Goal: Task Accomplishment & Management: Manage account settings

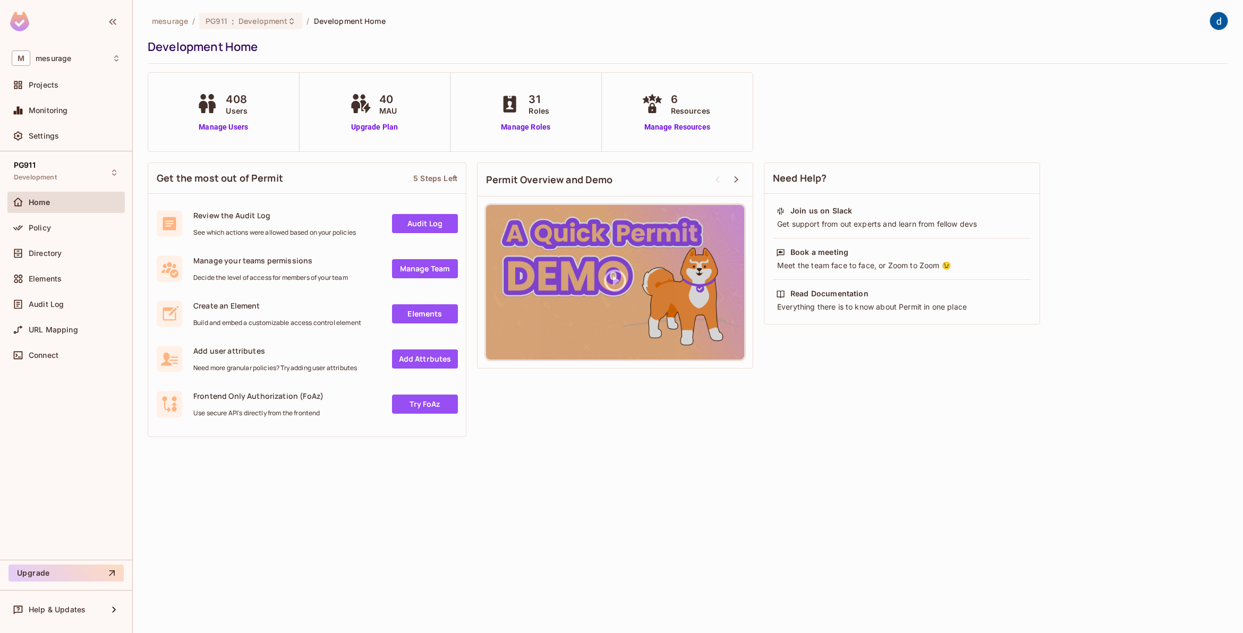
click at [225, 108] on div "408 Users" at bounding box center [223, 103] width 59 height 25
click at [237, 110] on span "Users" at bounding box center [237, 110] width 22 height 11
click at [36, 227] on span "Policy" at bounding box center [40, 228] width 22 height 9
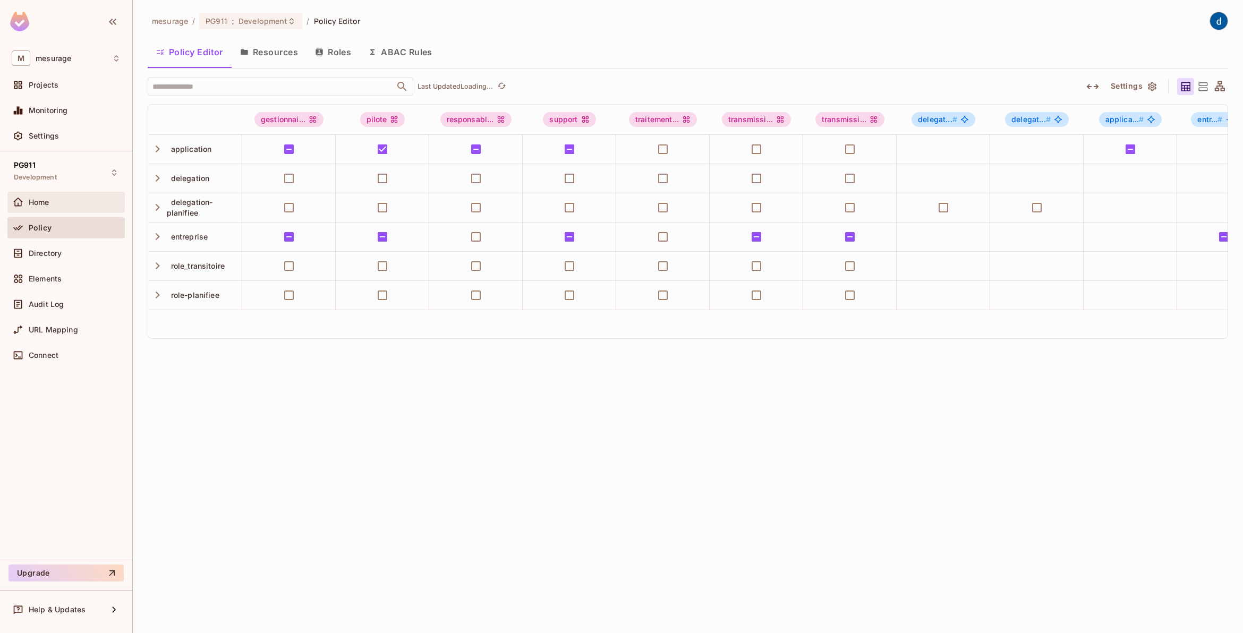
click at [39, 201] on span "Home" at bounding box center [39, 202] width 21 height 9
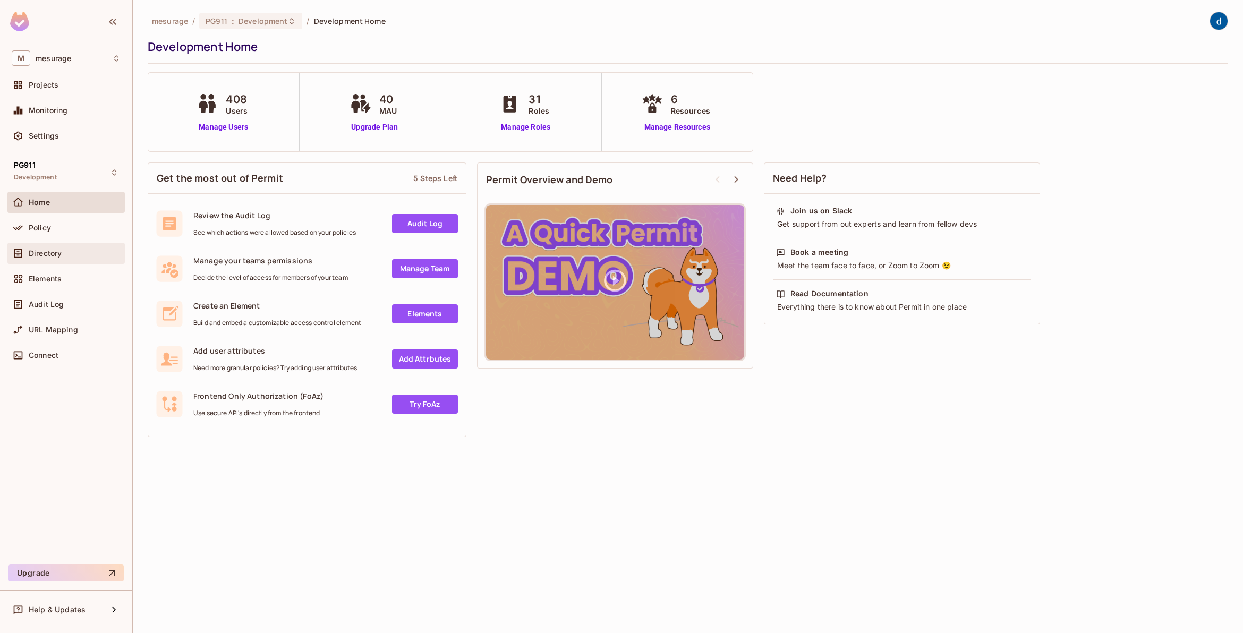
click at [37, 251] on span "Directory" at bounding box center [45, 253] width 33 height 9
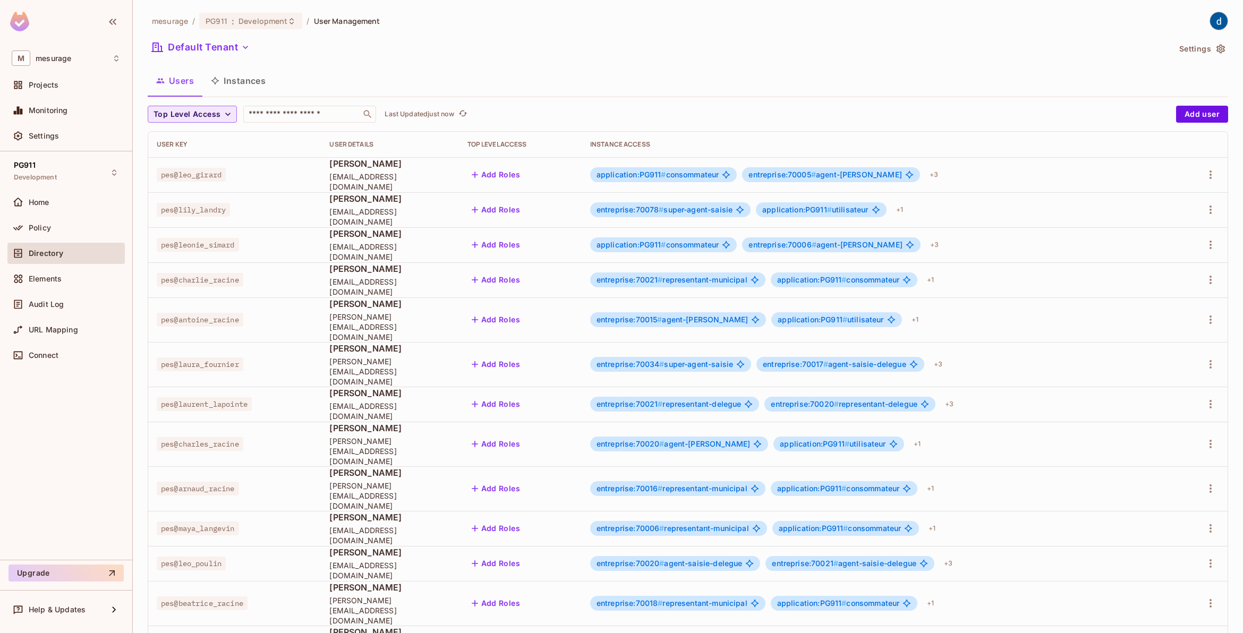
click at [223, 112] on icon "button" at bounding box center [228, 114] width 11 height 11
click at [327, 55] on div at bounding box center [621, 316] width 1243 height 633
click at [231, 86] on button "Instances" at bounding box center [238, 80] width 72 height 27
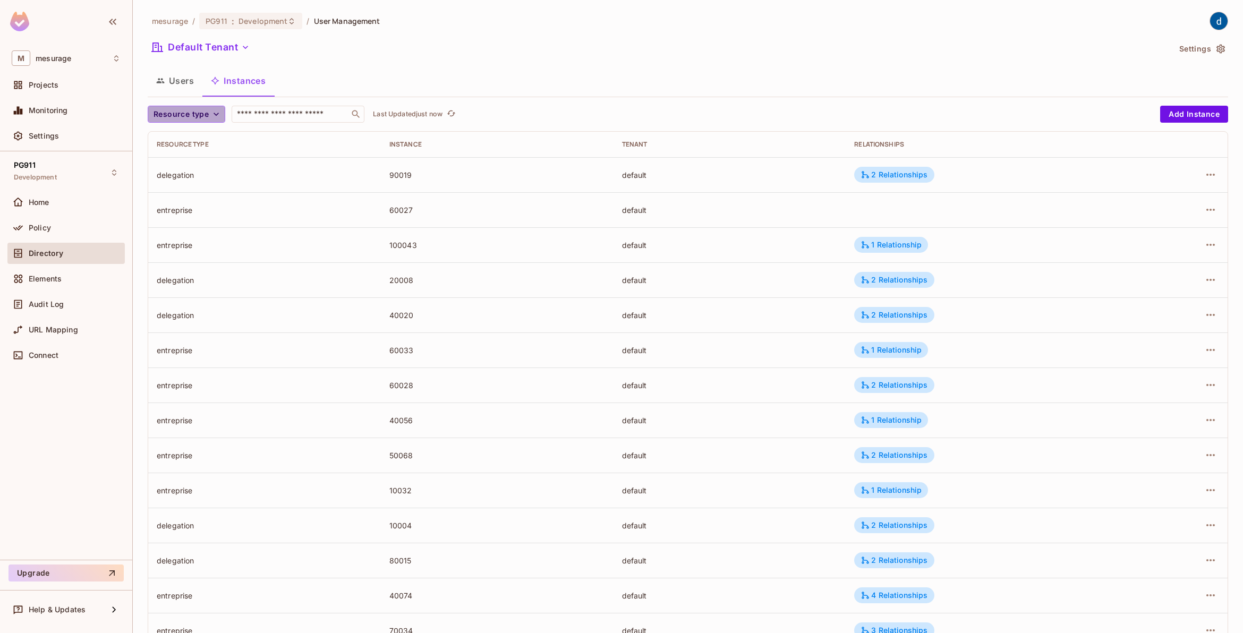
click at [214, 114] on icon "button" at bounding box center [216, 114] width 5 height 3
click at [180, 245] on li "entreprise" at bounding box center [192, 252] width 88 height 23
click at [1206, 210] on icon "button" at bounding box center [1210, 209] width 13 height 13
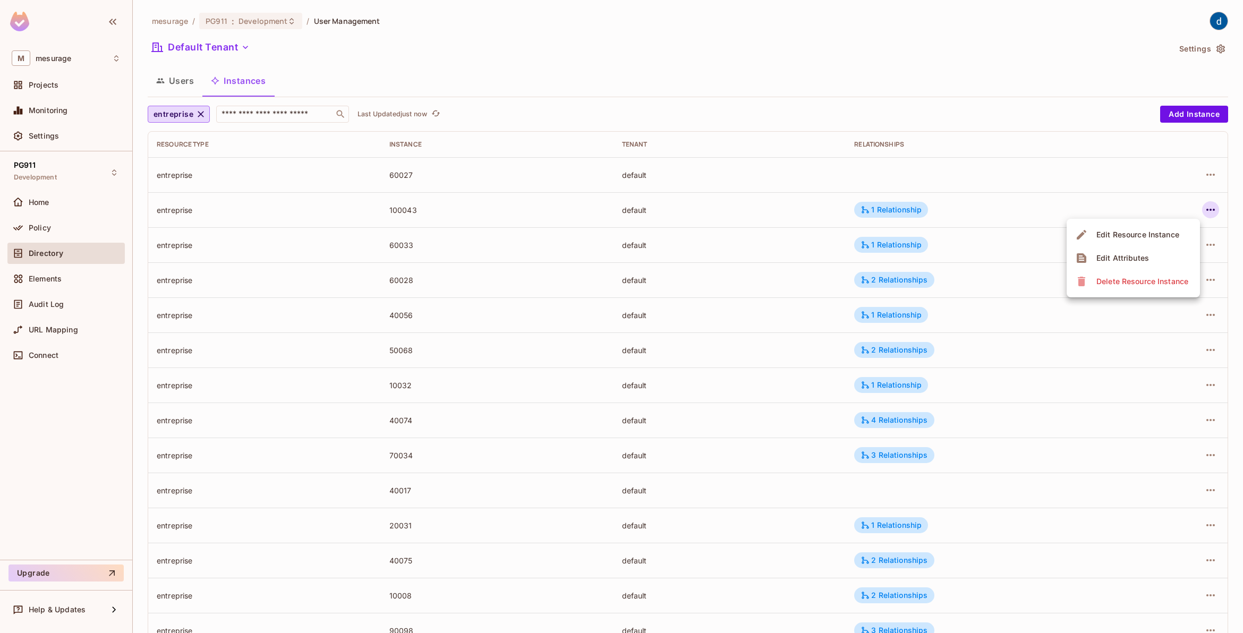
click at [1202, 173] on div at bounding box center [621, 316] width 1243 height 633
click at [1204, 173] on icon "button" at bounding box center [1210, 174] width 13 height 13
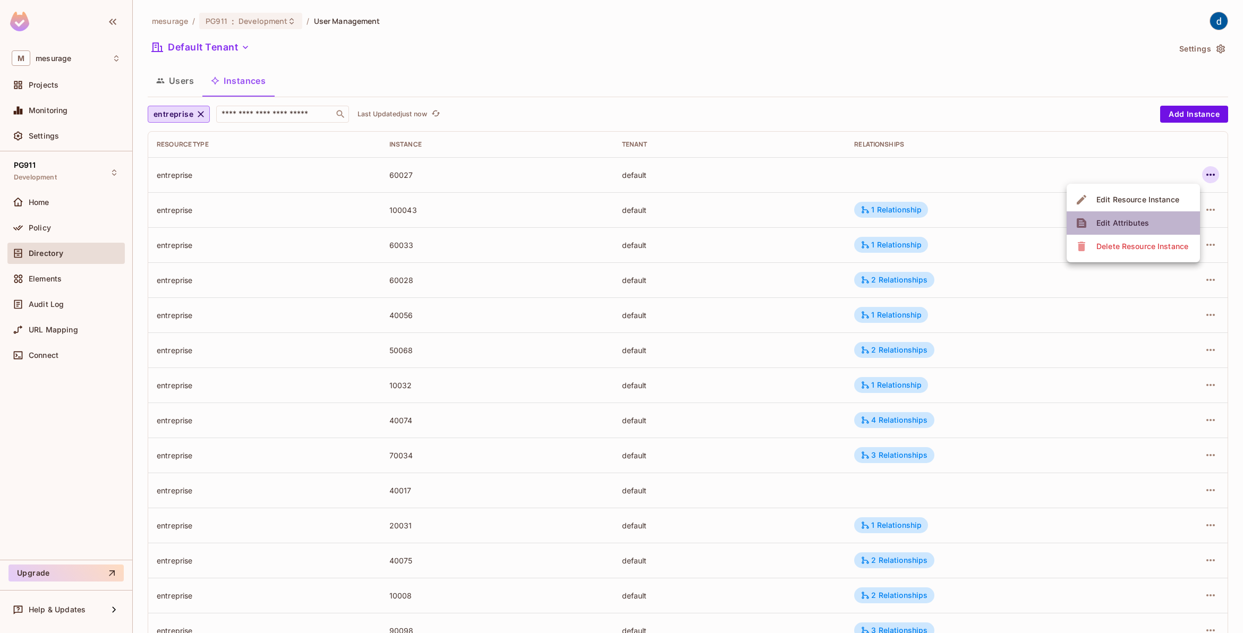
click at [1117, 218] on div "Edit Attributes" at bounding box center [1123, 223] width 53 height 11
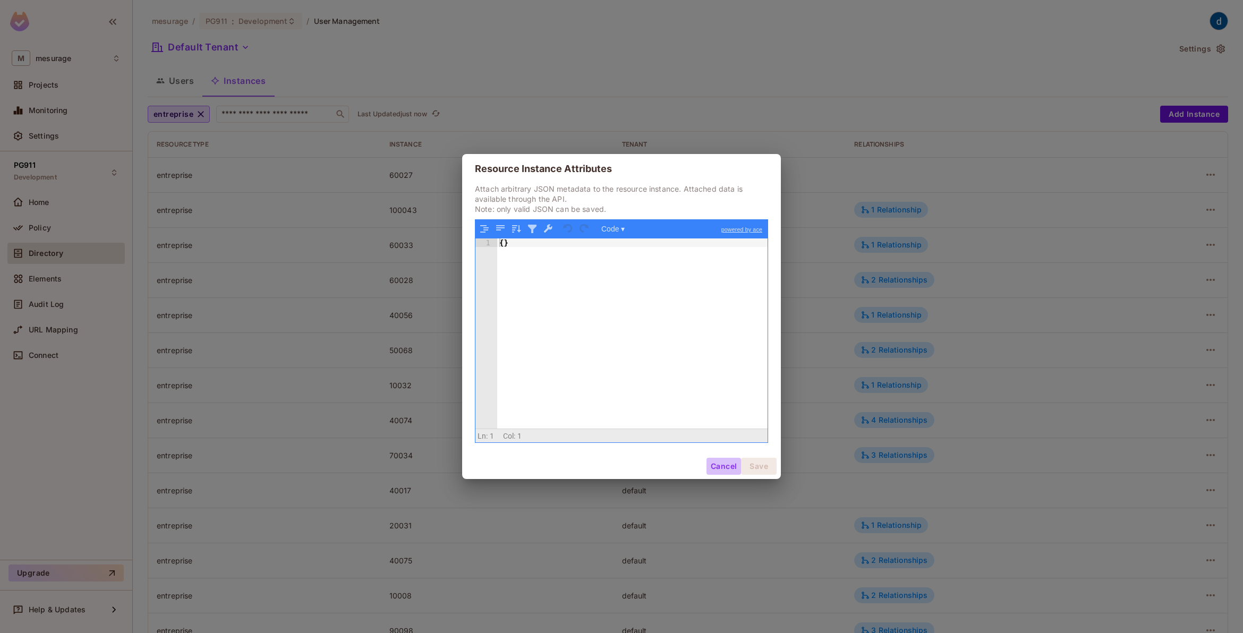
click at [713, 469] on button "Cancel" at bounding box center [724, 466] width 35 height 17
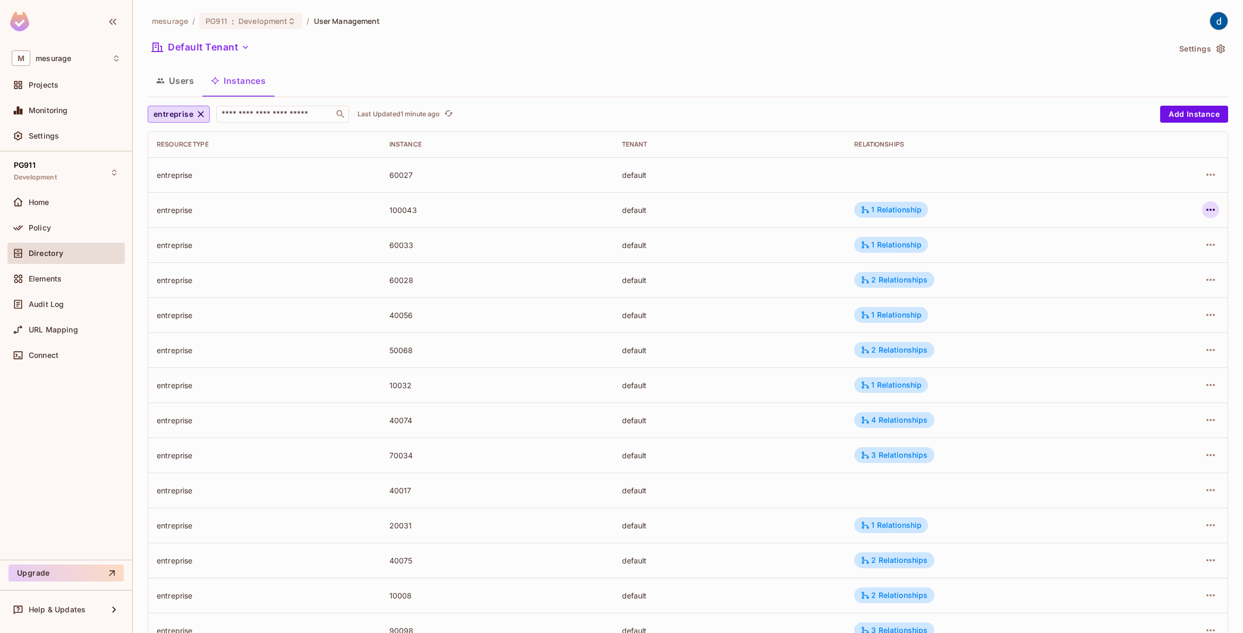
click at [1204, 205] on icon "button" at bounding box center [1210, 209] width 13 height 13
click at [1126, 232] on div "Edit Resource Instance" at bounding box center [1138, 235] width 83 height 11
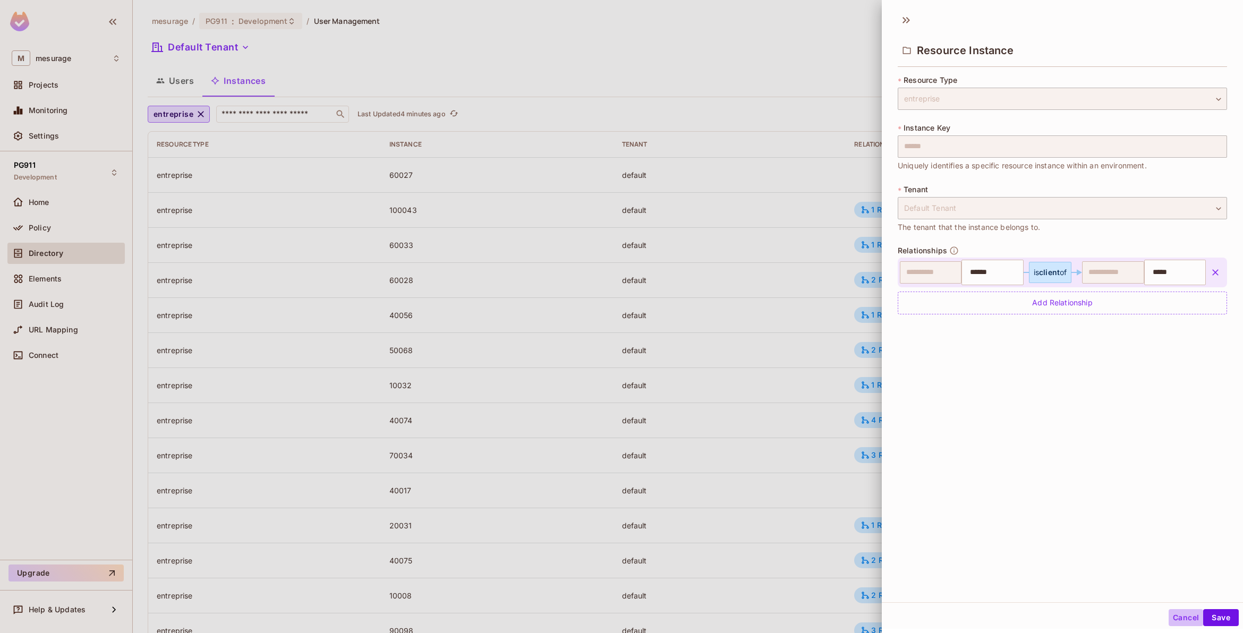
click at [1176, 615] on button "Cancel" at bounding box center [1186, 617] width 35 height 17
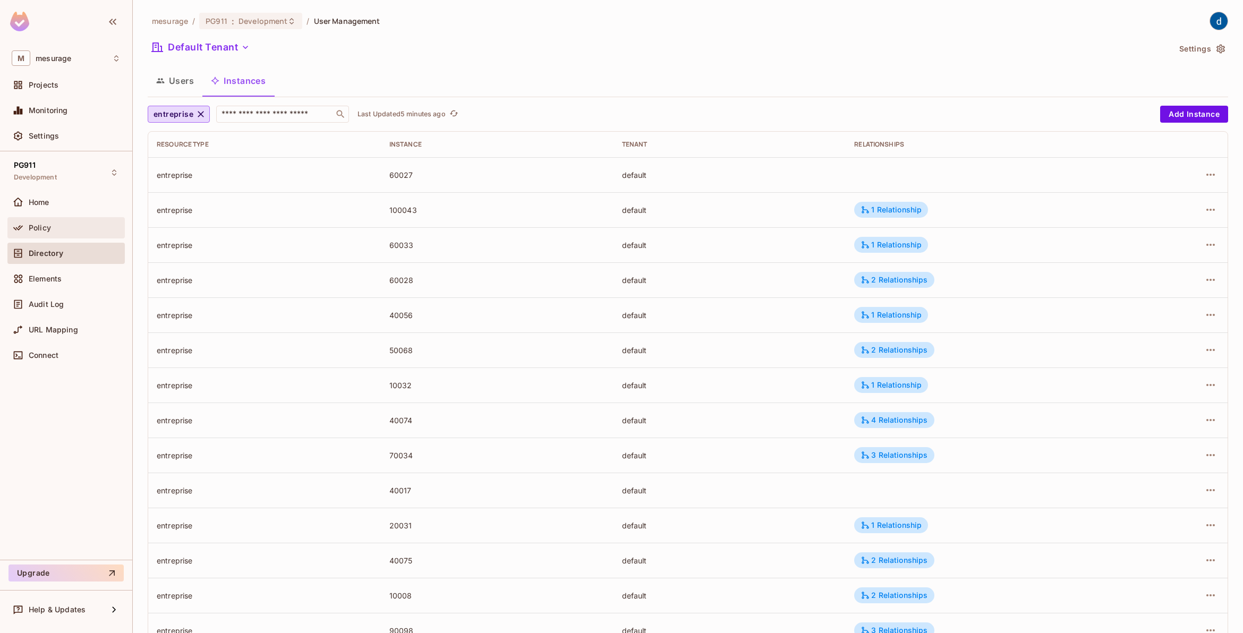
click at [52, 225] on div "Policy" at bounding box center [75, 228] width 92 height 9
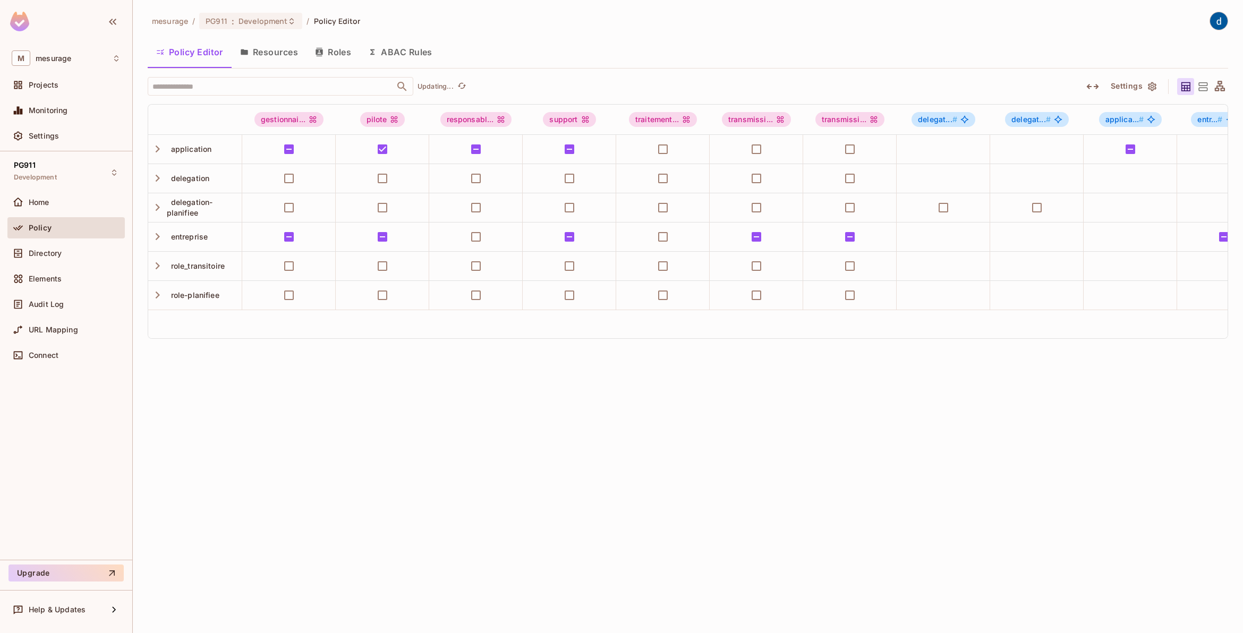
click at [336, 48] on button "Roles" at bounding box center [333, 52] width 53 height 27
click at [344, 53] on div "mesurage / PG911 : Development / Policy Editor Policy Editor Resources Roles AB…" at bounding box center [688, 316] width 1110 height 633
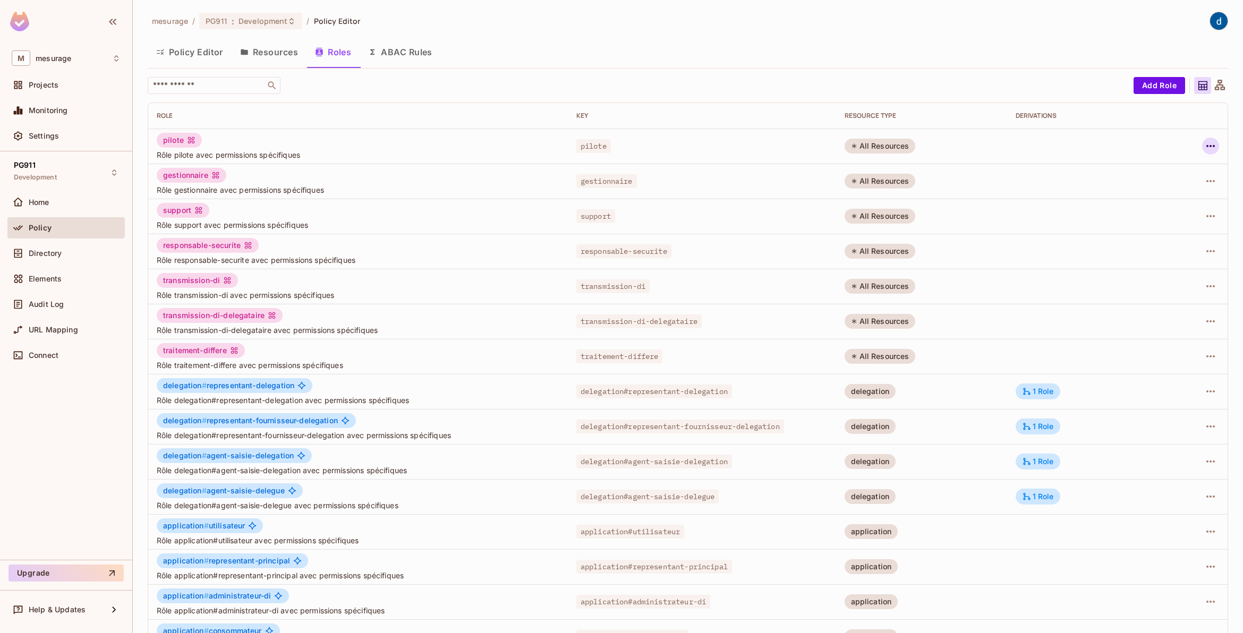
click at [1204, 146] on icon "button" at bounding box center [1210, 146] width 13 height 13
click at [1149, 171] on div "Edit Role" at bounding box center [1153, 170] width 32 height 11
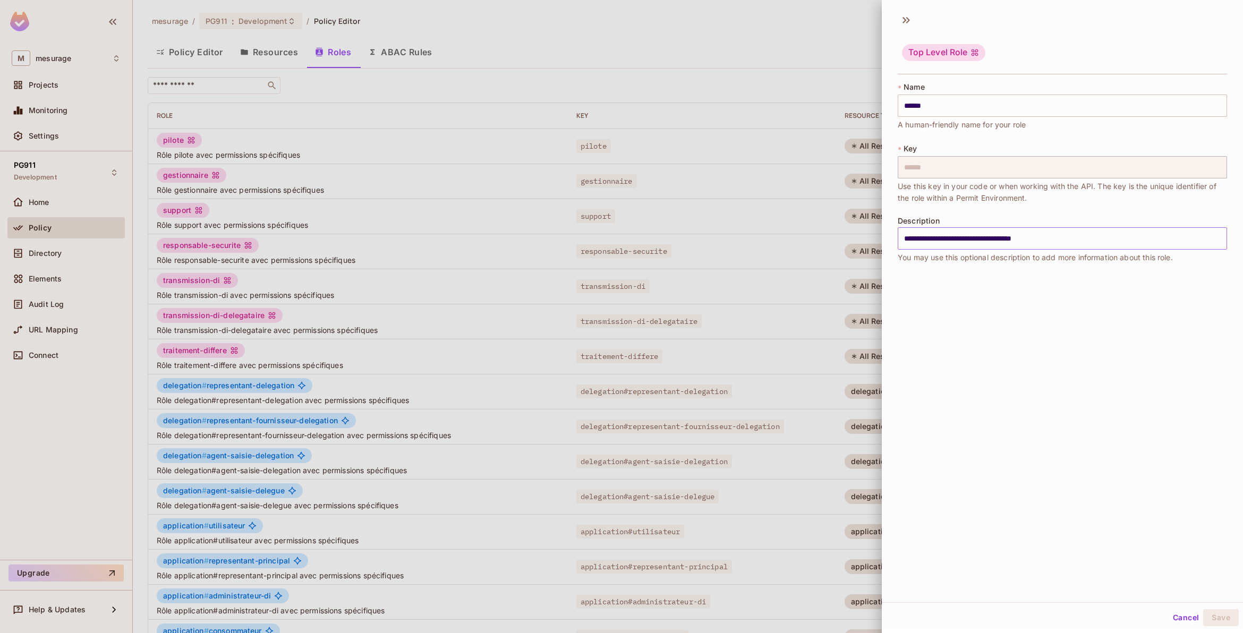
scroll to position [1, 0]
